Goal: Book appointment/travel/reservation

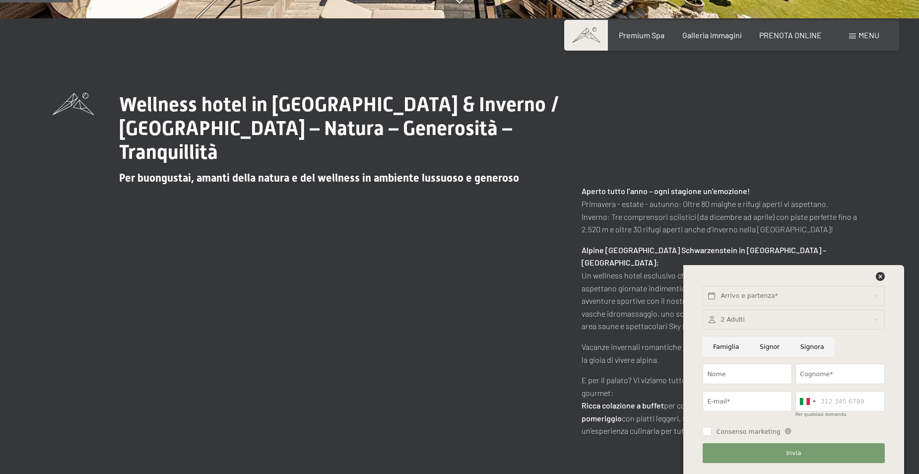
scroll to position [455, 0]
click at [879, 277] on icon at bounding box center [879, 276] width 9 height 9
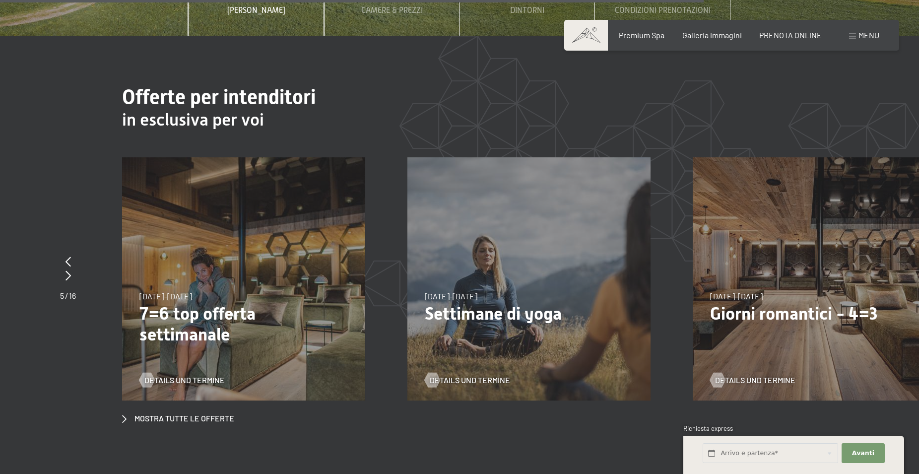
scroll to position [3803, 0]
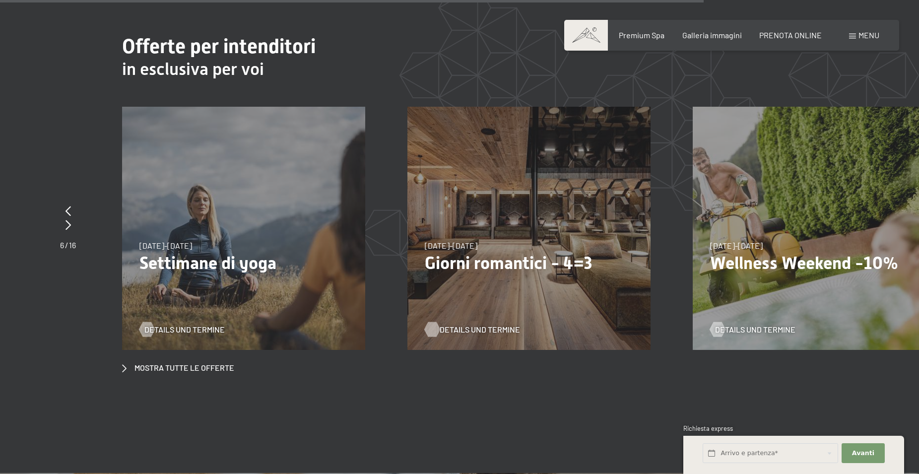
click at [477, 324] on span "Details und Termine" at bounding box center [479, 329] width 80 height 11
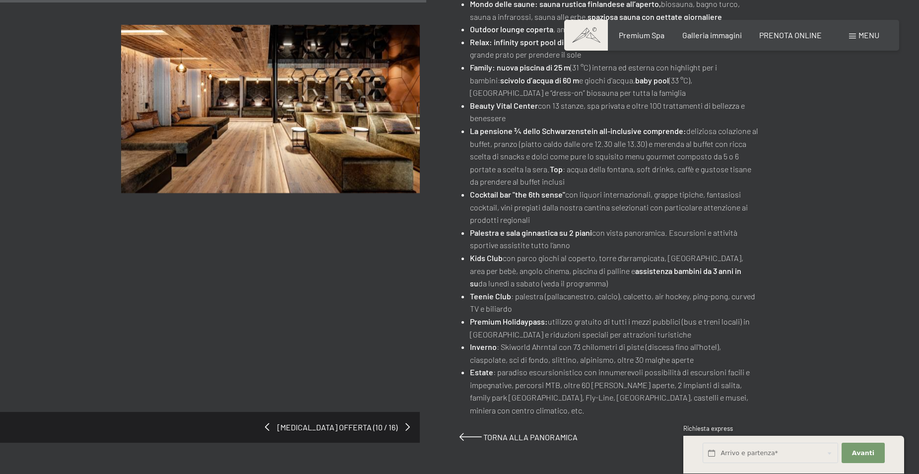
scroll to position [506, 0]
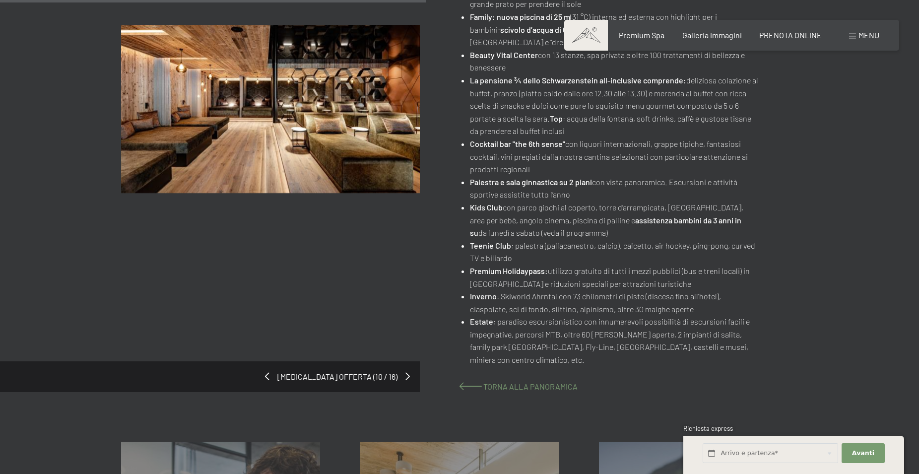
click at [493, 389] on span "Torna alla panoramica" at bounding box center [530, 385] width 94 height 9
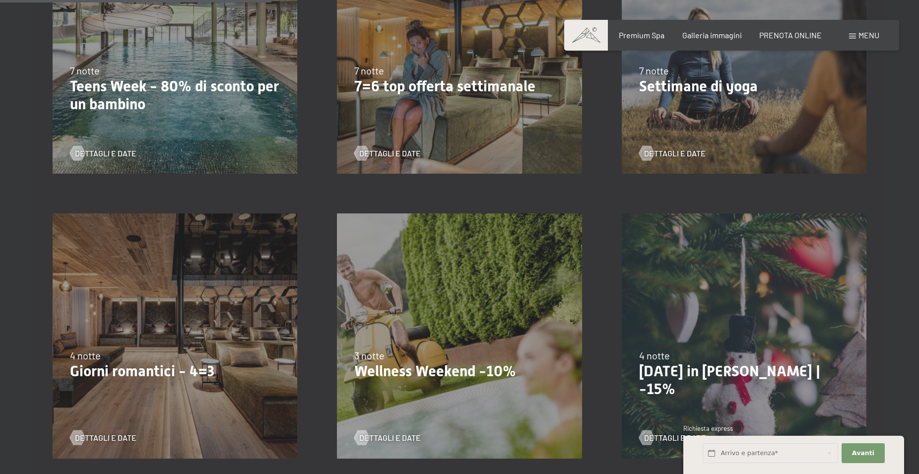
scroll to position [708, 0]
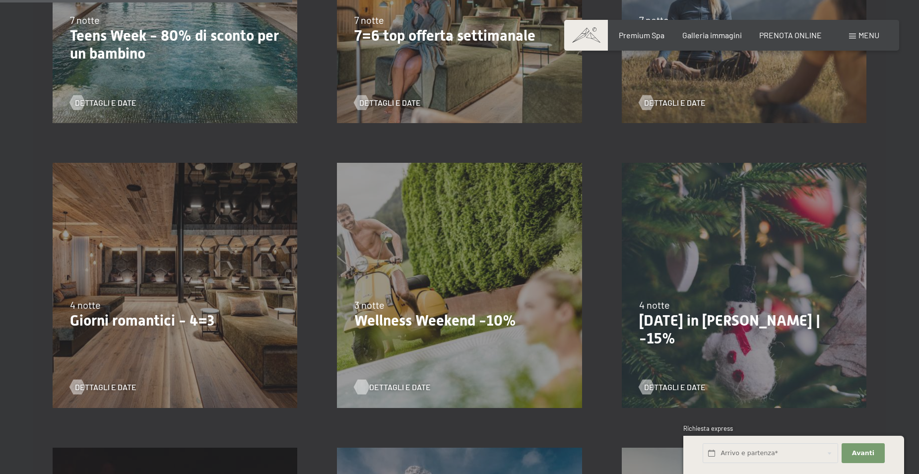
click at [377, 386] on span "Dettagli e Date" at bounding box center [400, 386] width 62 height 11
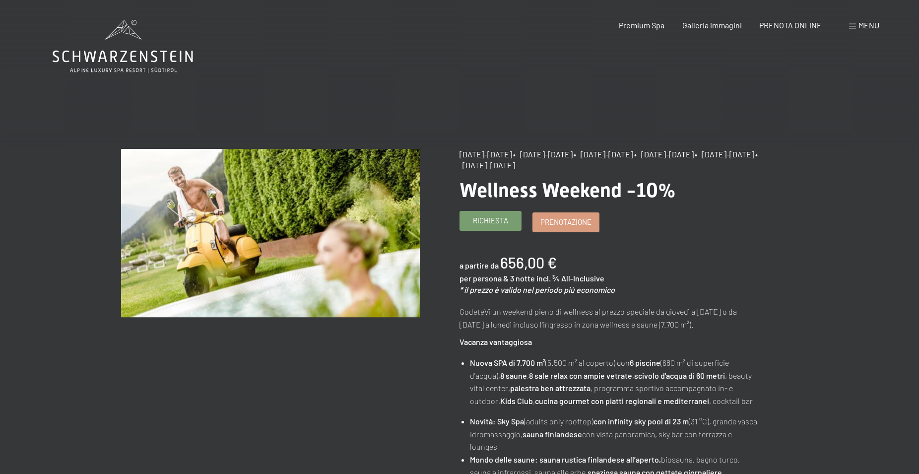
click at [487, 218] on span "Richiesta" at bounding box center [490, 220] width 35 height 10
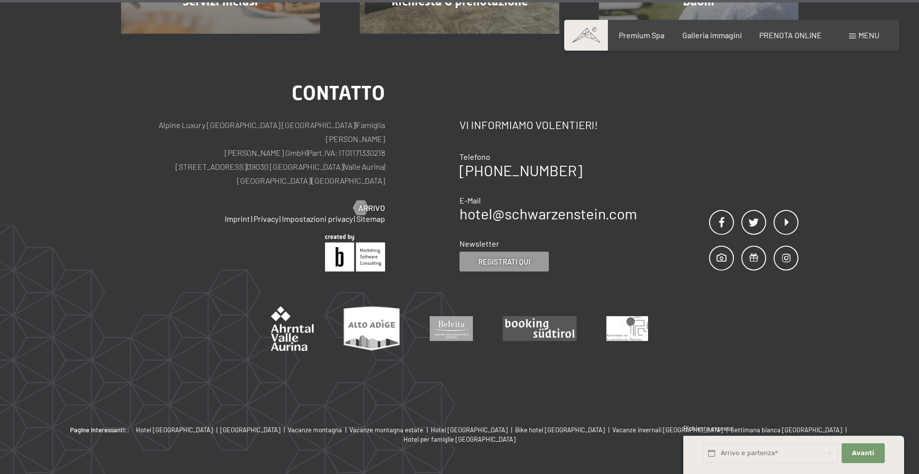
scroll to position [1124, 0]
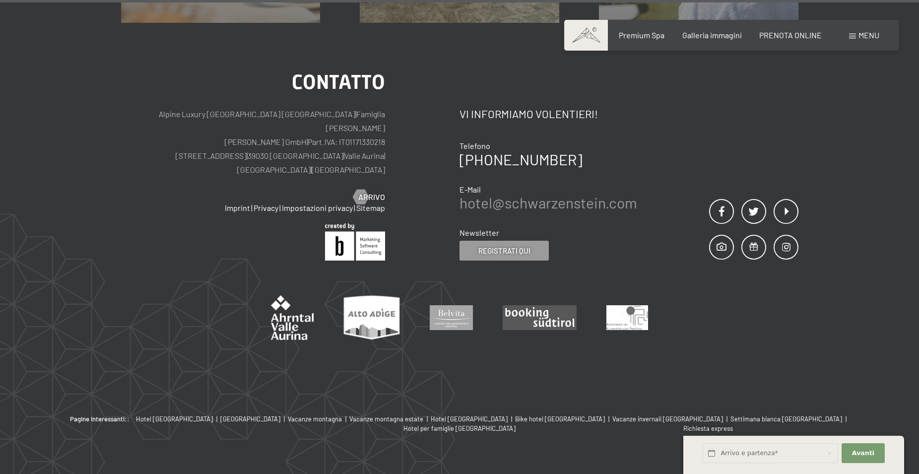
click at [492, 193] on link "hotel@ no-spam. schwarzenstein. no-spam. com" at bounding box center [548, 202] width 178 height 18
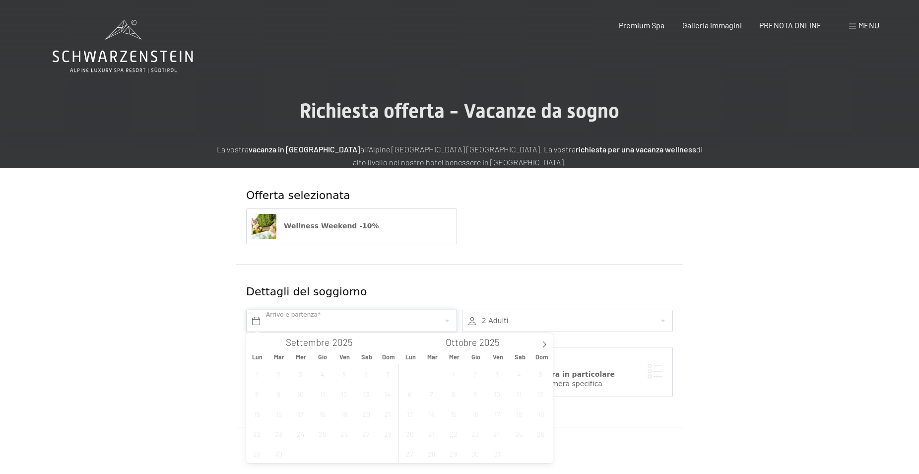
click at [444, 319] on input "text" at bounding box center [351, 320] width 211 height 22
click at [540, 340] on span at bounding box center [544, 341] width 17 height 17
click at [473, 414] on span "13" at bounding box center [474, 413] width 19 height 19
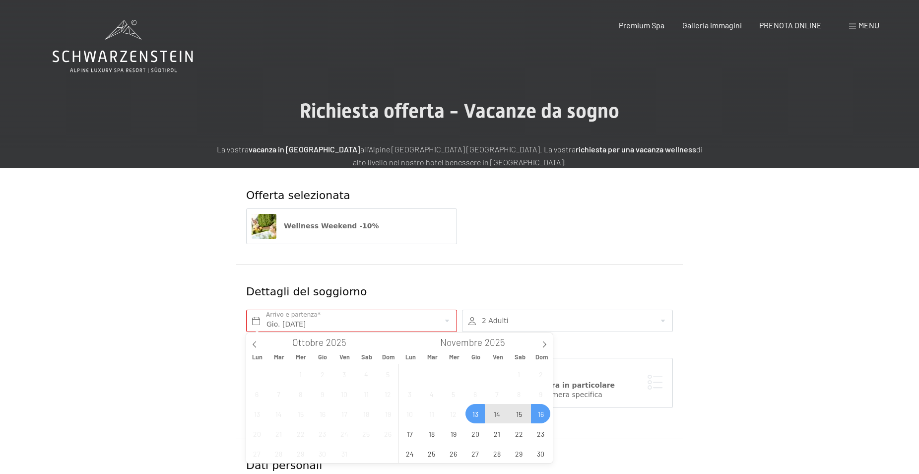
click at [543, 412] on span "16" at bounding box center [540, 413] width 19 height 19
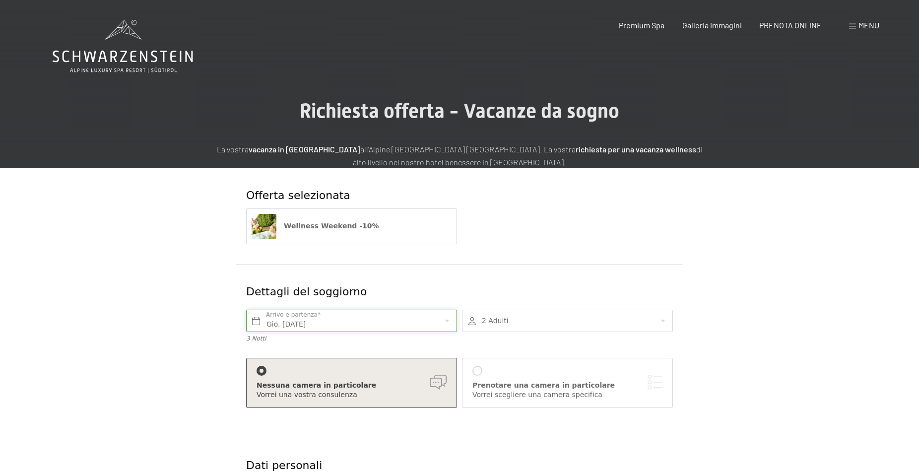
type input "Gio. 13/11/2025 - Dom. 16/11/2025"
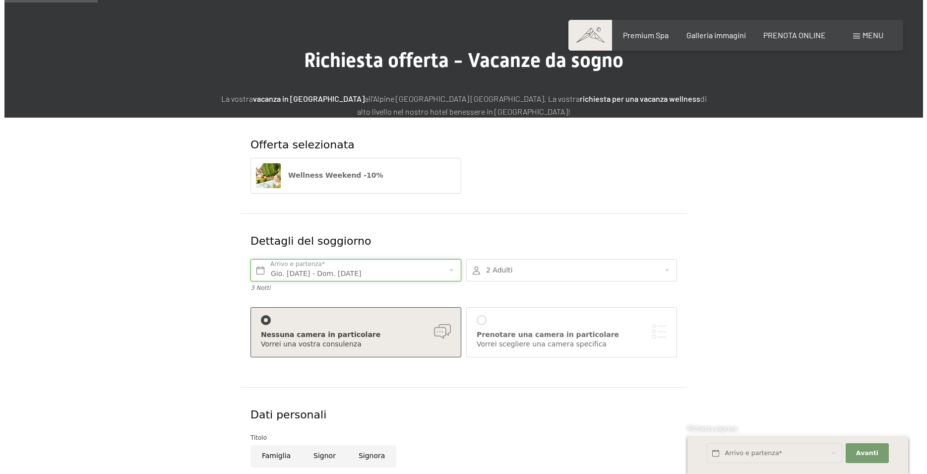
scroll to position [101, 0]
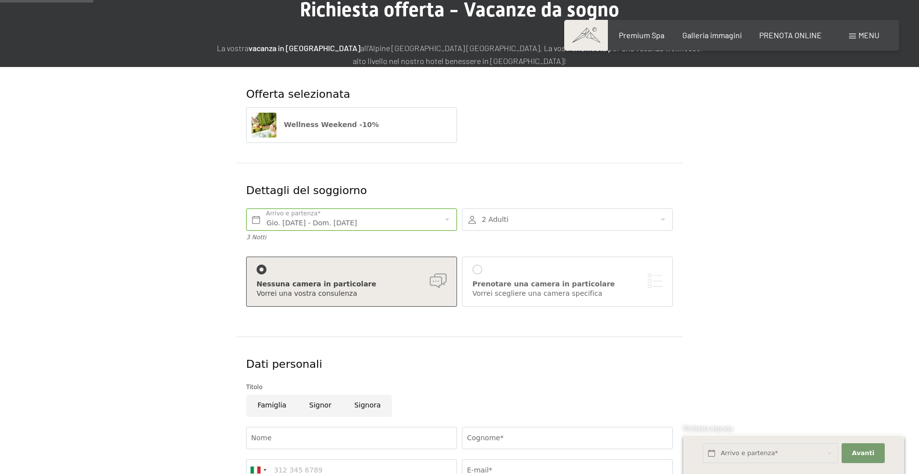
click at [435, 279] on div "Nessuna camera in particolare" at bounding box center [351, 284] width 190 height 10
click at [262, 266] on div at bounding box center [261, 269] width 10 height 10
drag, startPoint x: 262, startPoint y: 266, endPoint x: 269, endPoint y: 276, distance: 12.5
click at [262, 269] on div at bounding box center [261, 269] width 10 height 10
click at [274, 281] on div "Nessuna camera in particolare" at bounding box center [351, 284] width 190 height 10
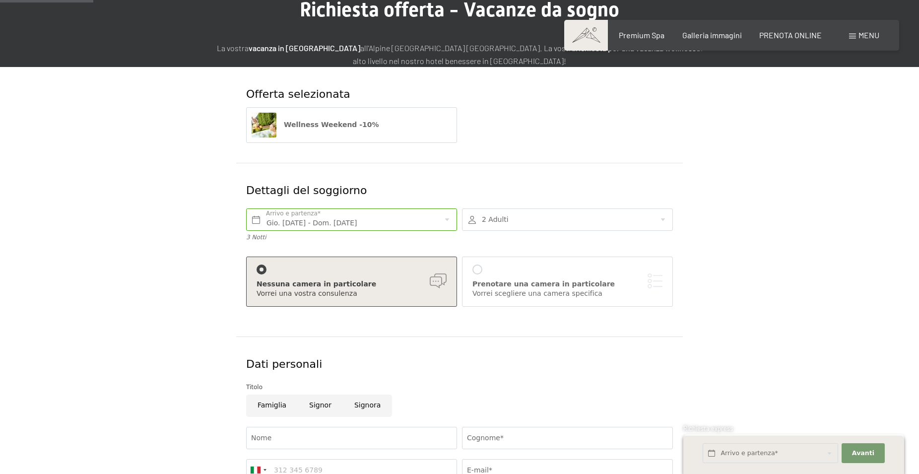
click at [276, 291] on div "Vorrei una vostra consulenza" at bounding box center [351, 294] width 190 height 10
click at [478, 270] on div at bounding box center [477, 269] width 10 height 10
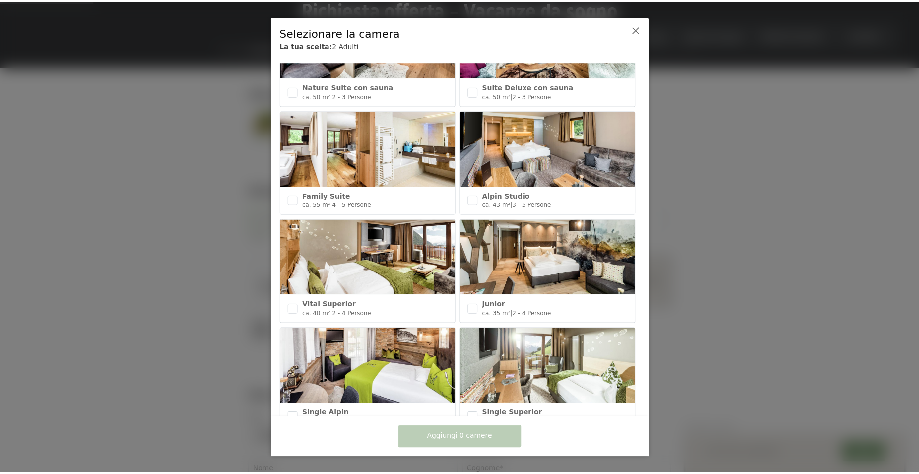
scroll to position [333, 0]
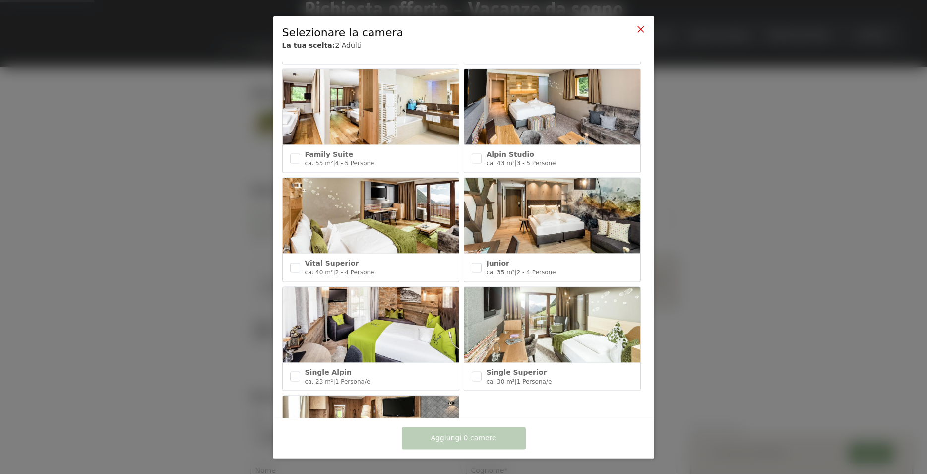
click at [642, 27] on icon at bounding box center [641, 29] width 8 height 8
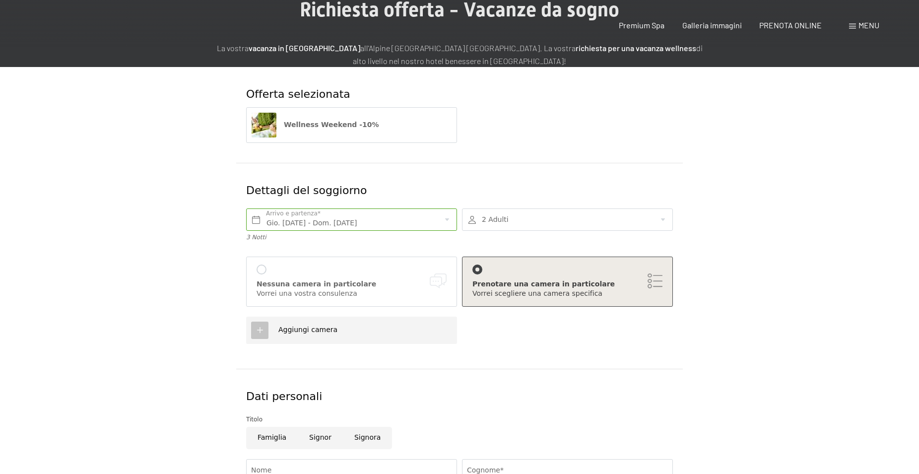
scroll to position [0, 0]
